Goal: Transaction & Acquisition: Purchase product/service

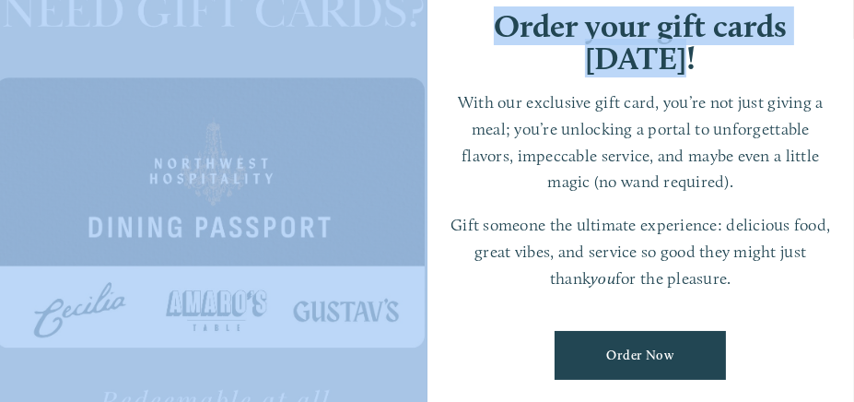
drag, startPoint x: 839, startPoint y: 4, endPoint x: 848, endPoint y: -43, distance: 47.7
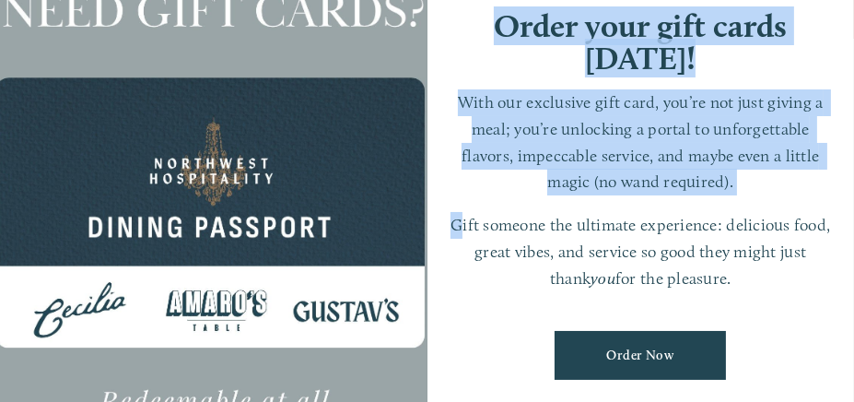
drag, startPoint x: 461, startPoint y: 213, endPoint x: 272, endPoint y: 133, distance: 205.2
click at [272, 133] on div "Order your gift cards [DATE]! With our exclusive gift card, you’re not just giv…" at bounding box center [427, 201] width 854 height 750
click at [712, 354] on link "Order Now" at bounding box center [640, 355] width 171 height 49
